Goal: Information Seeking & Learning: Check status

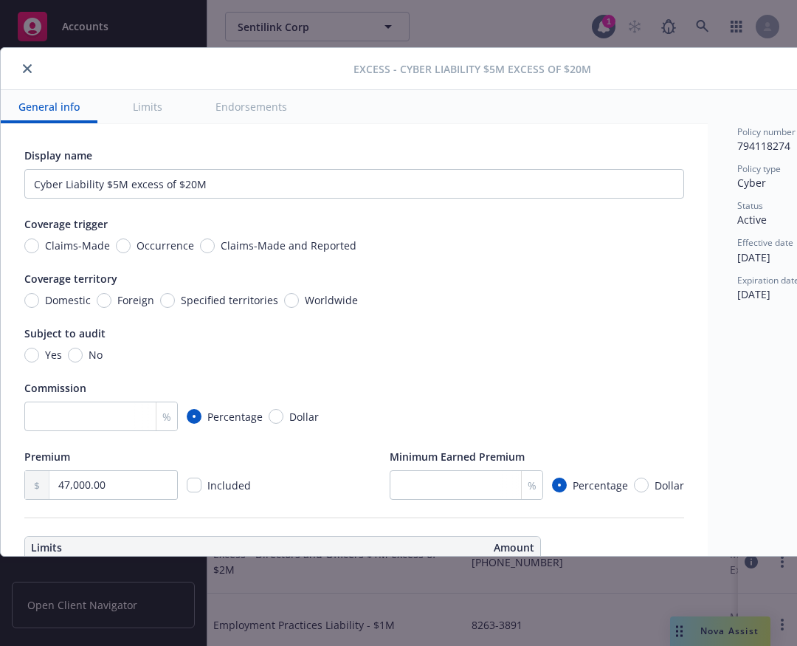
type textarea "x"
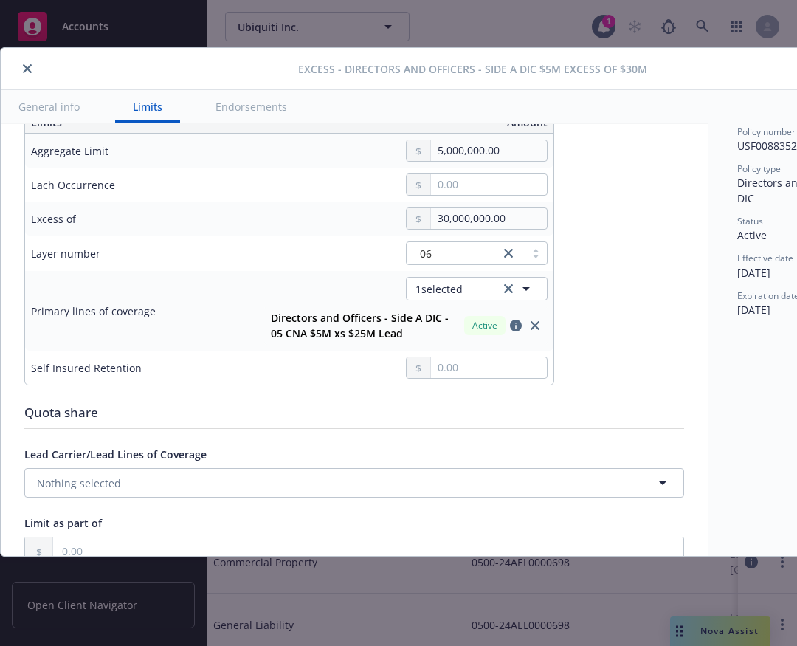
scroll to position [429, 0]
